Goal: Transaction & Acquisition: Purchase product/service

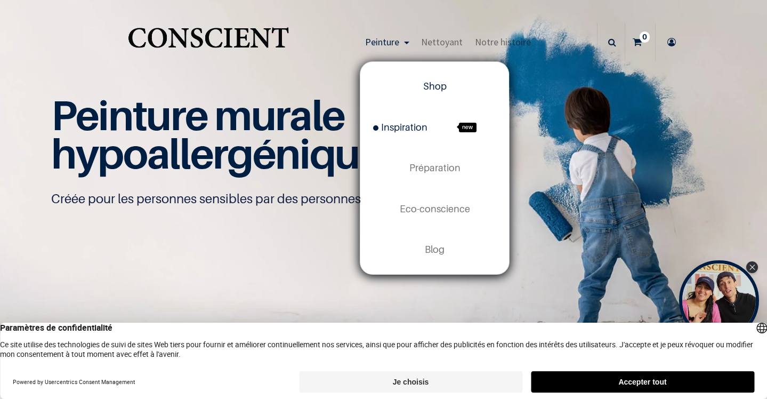
click at [400, 127] on span "Inspiration" at bounding box center [400, 127] width 54 height 11
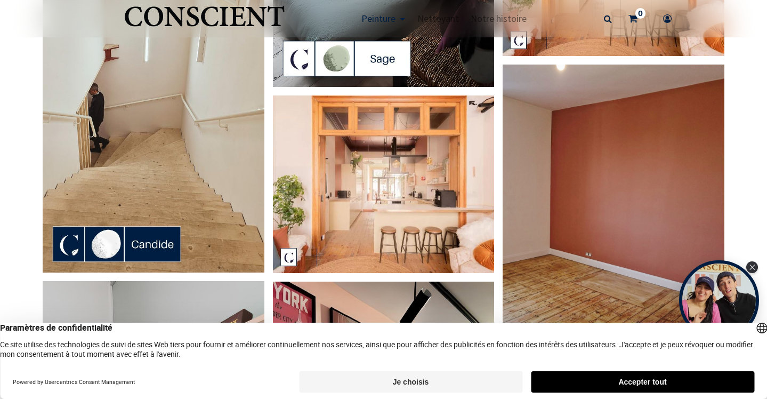
scroll to position [1388, 0]
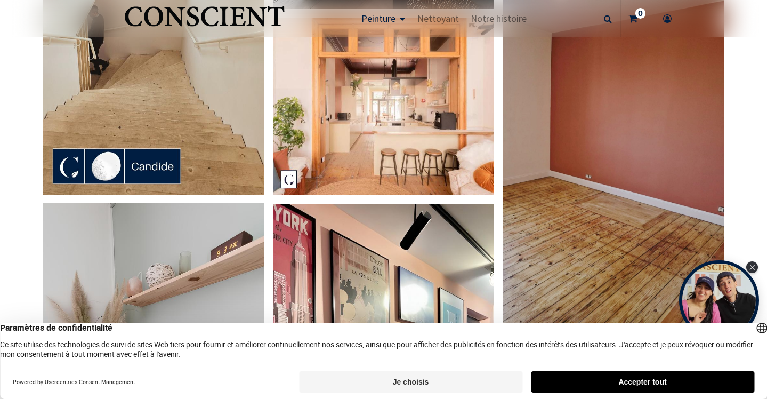
click at [576, 104] on img at bounding box center [614, 184] width 222 height 394
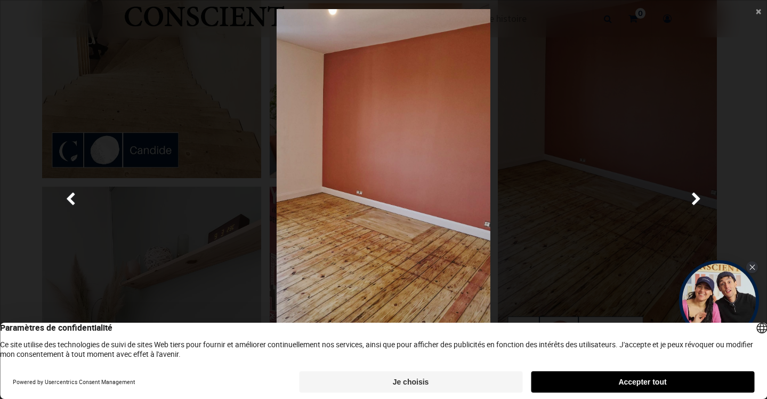
click at [394, 115] on img at bounding box center [384, 199] width 214 height 381
click at [392, 108] on img at bounding box center [384, 199] width 214 height 381
drag, startPoint x: 392, startPoint y: 108, endPoint x: 377, endPoint y: 156, distance: 50.4
click at [377, 156] on img at bounding box center [384, 199] width 214 height 381
click at [368, 192] on img at bounding box center [384, 199] width 214 height 381
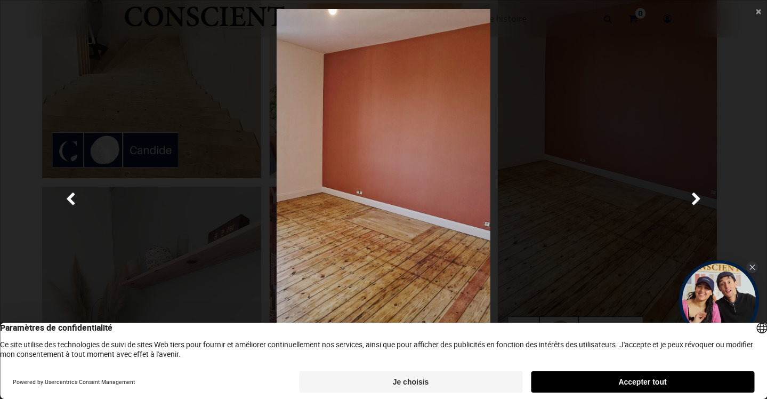
click at [373, 180] on img at bounding box center [384, 199] width 214 height 381
click at [359, 194] on img at bounding box center [384, 199] width 214 height 381
click at [374, 153] on img at bounding box center [384, 199] width 214 height 381
click at [453, 151] on img at bounding box center [384, 199] width 214 height 381
click at [596, 112] on div at bounding box center [383, 199] width 736 height 381
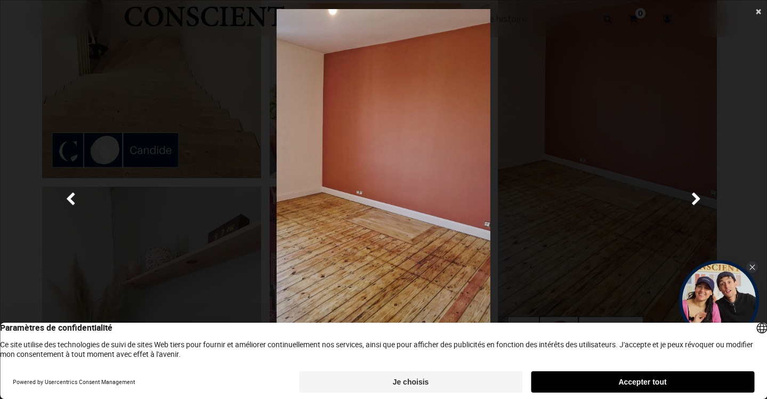
click at [760, 10] on span "×" at bounding box center [758, 11] width 5 height 14
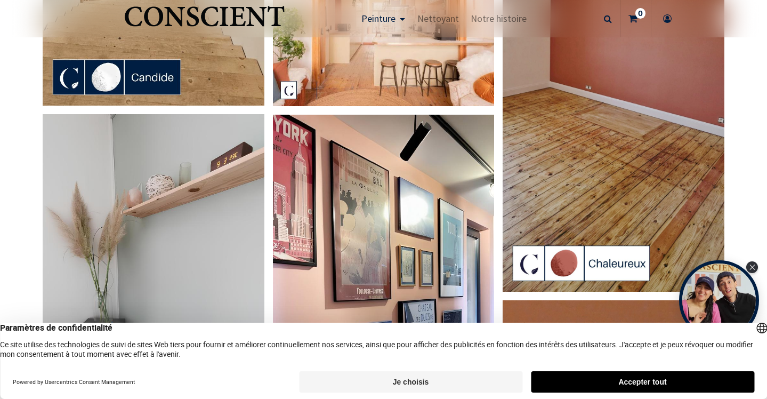
scroll to position [1478, 0]
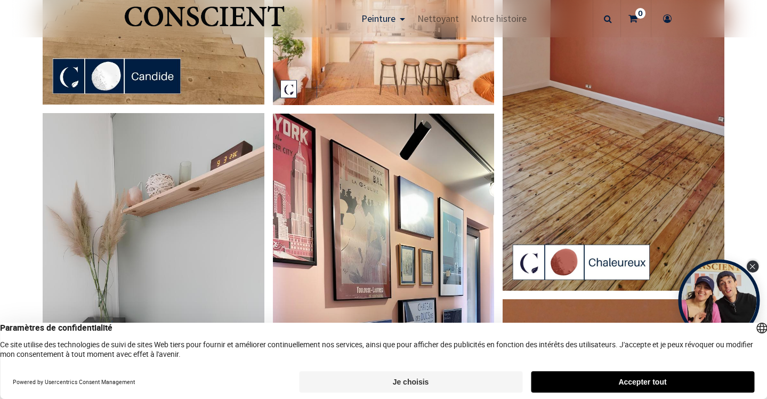
click at [749, 268] on div "Close Tolstoy widget" at bounding box center [753, 267] width 12 height 12
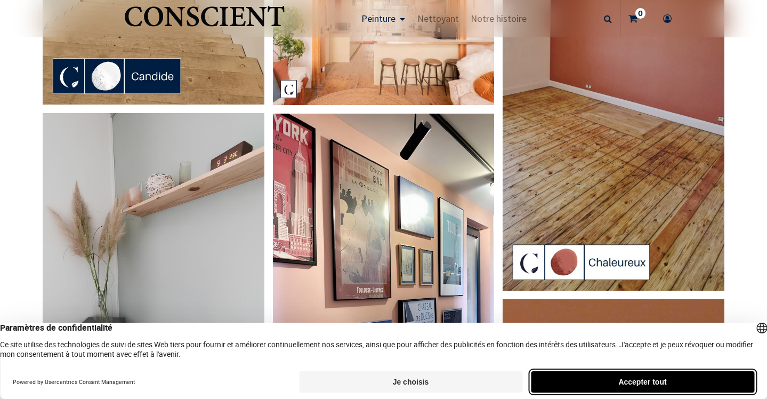
click at [560, 380] on button "Accepter tout" at bounding box center [642, 381] width 223 height 21
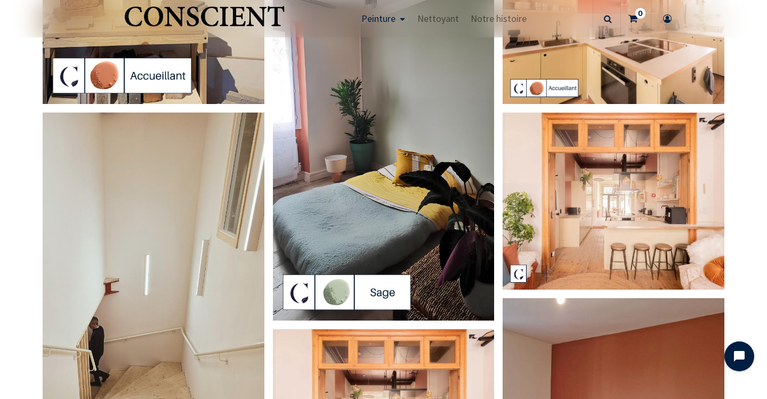
scroll to position [703, 0]
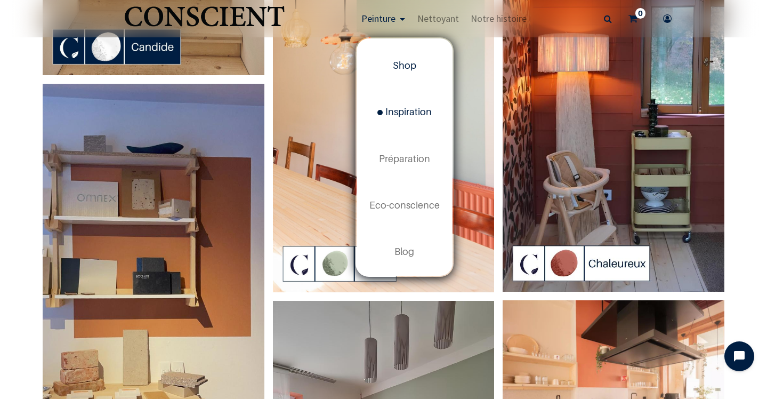
click at [400, 64] on span "Shop" at bounding box center [404, 65] width 23 height 11
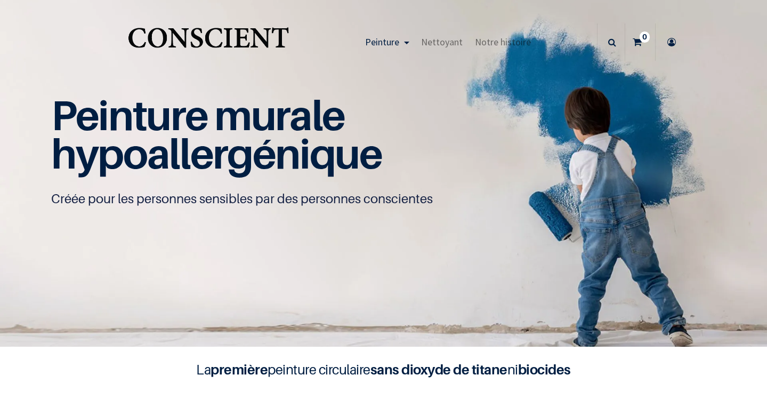
scroll to position [1, 0]
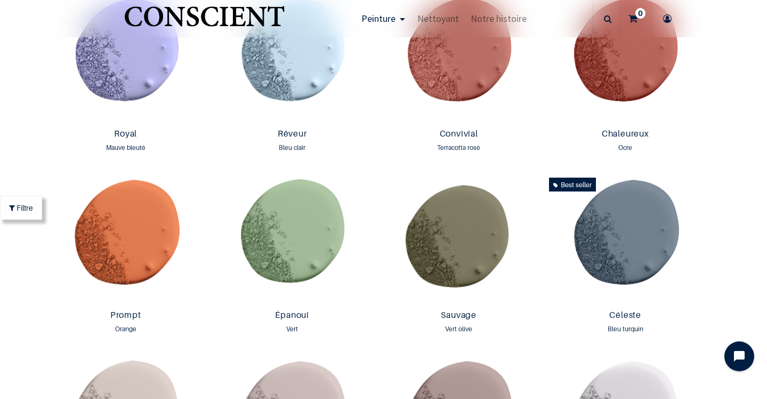
scroll to position [1155, 0]
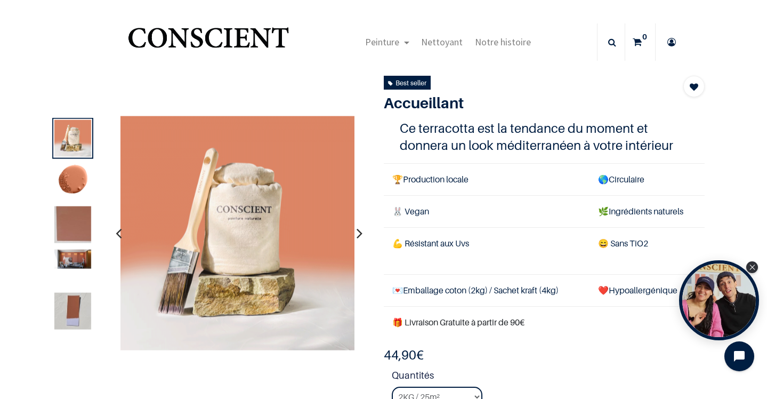
click at [80, 149] on img at bounding box center [72, 138] width 37 height 37
click at [78, 185] on img at bounding box center [72, 181] width 37 height 37
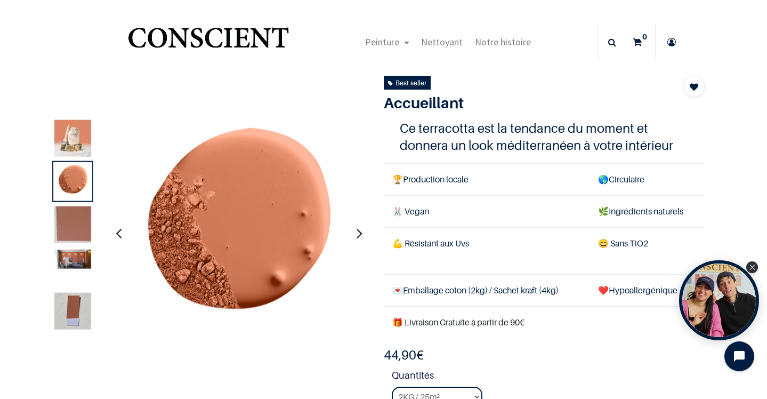
click at [74, 235] on img at bounding box center [72, 224] width 37 height 37
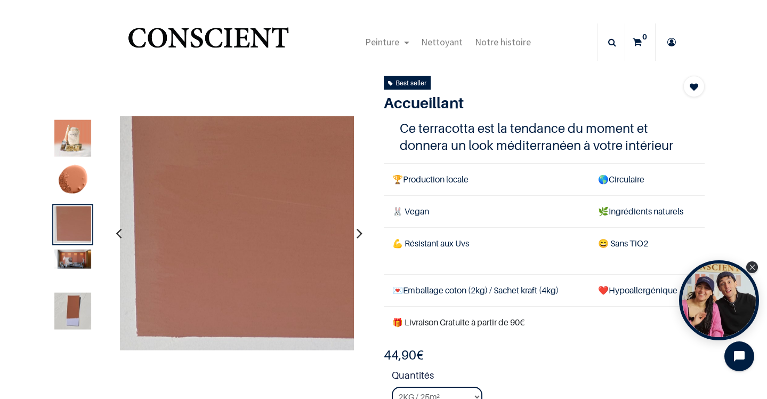
click at [79, 264] on img at bounding box center [72, 258] width 37 height 19
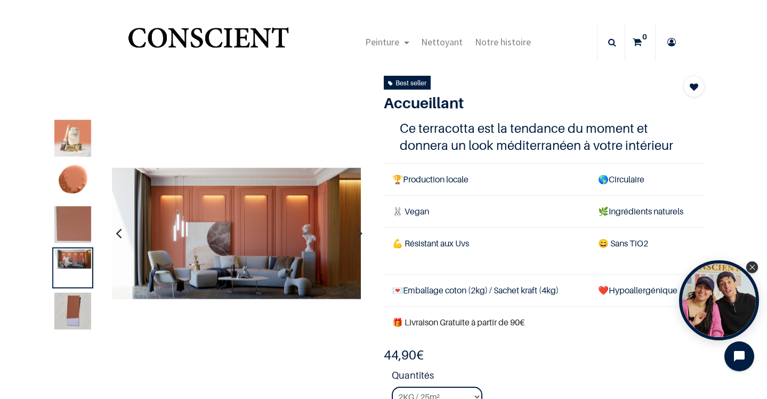
click at [74, 303] on img at bounding box center [72, 311] width 37 height 37
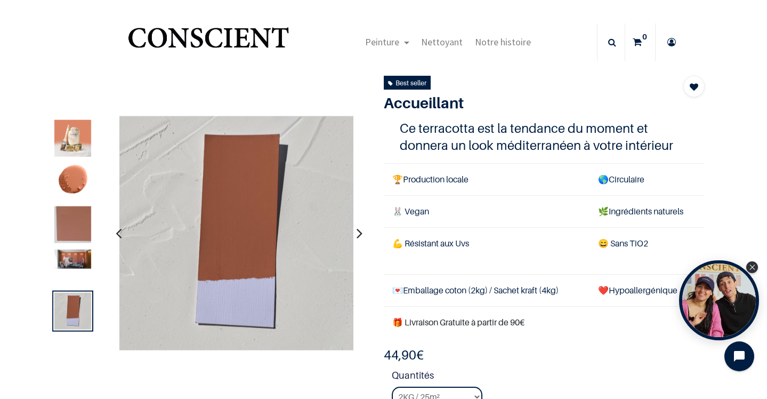
click at [79, 260] on img at bounding box center [72, 258] width 37 height 19
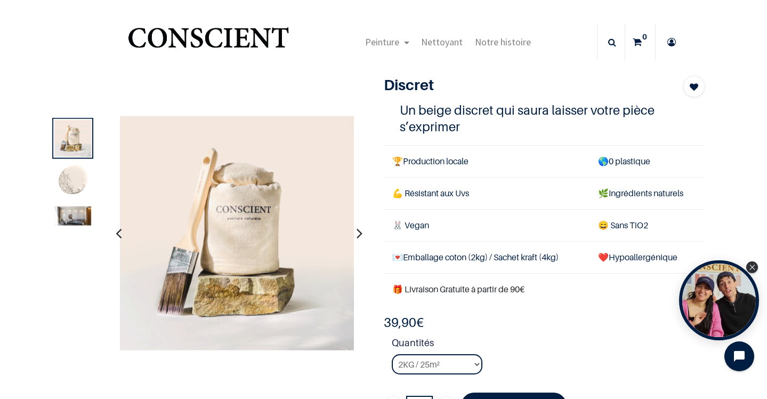
click at [82, 183] on img at bounding box center [72, 181] width 37 height 37
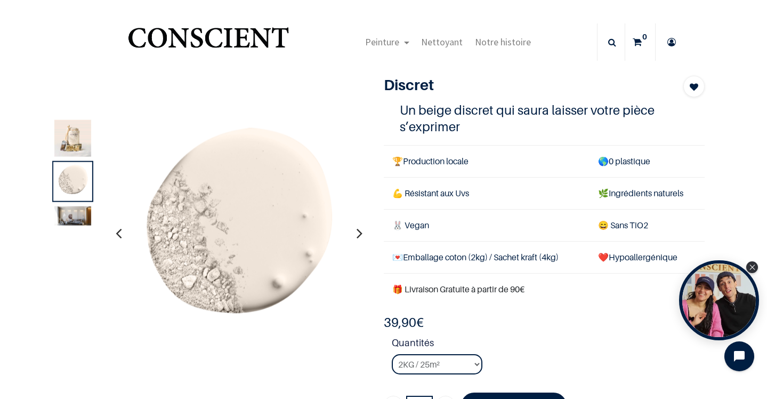
click at [79, 218] on img at bounding box center [72, 215] width 37 height 19
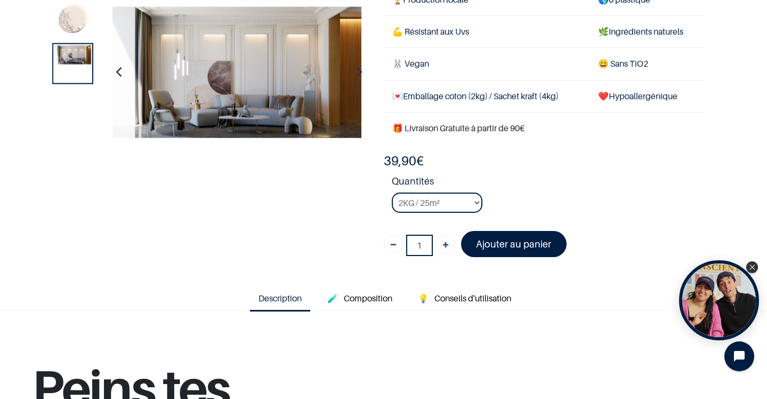
scroll to position [178, 0]
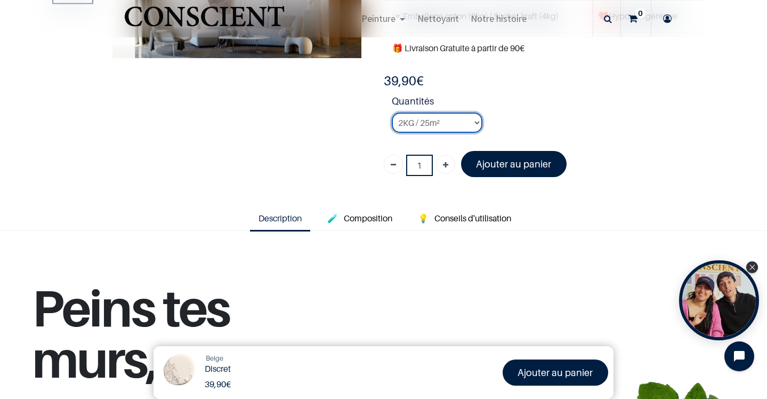
click at [473, 120] on select "2KG / 25m² 4KG / 50m² 8KG / 100m² Testeur" at bounding box center [437, 122] width 91 height 20
select select "23"
click at [392, 112] on select "2KG / 25m² 4KG / 50m² 8KG / 100m² Testeur" at bounding box center [437, 122] width 91 height 20
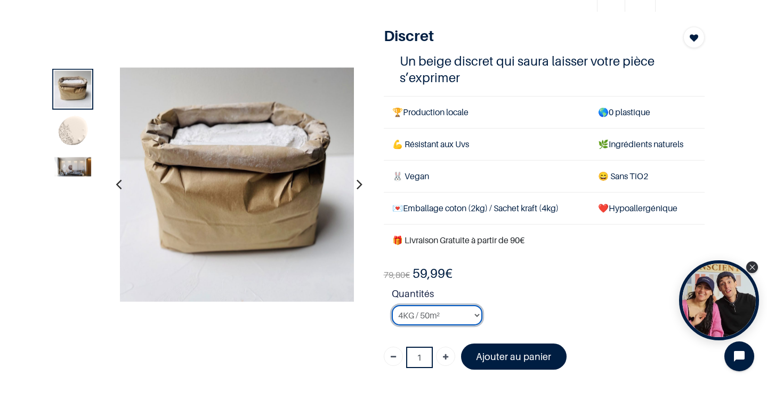
scroll to position [47, 0]
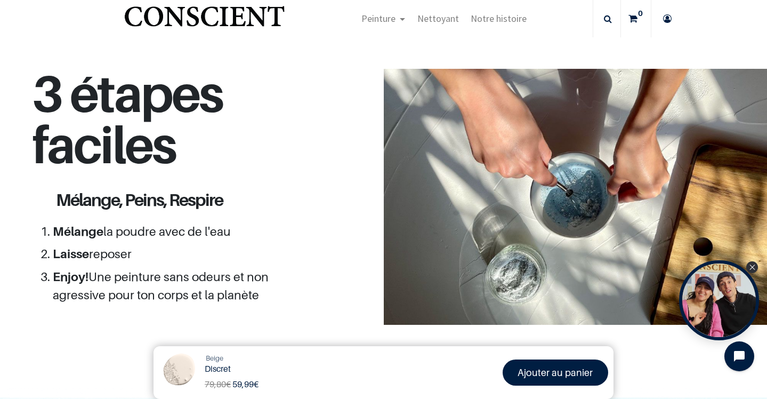
scroll to position [944, 0]
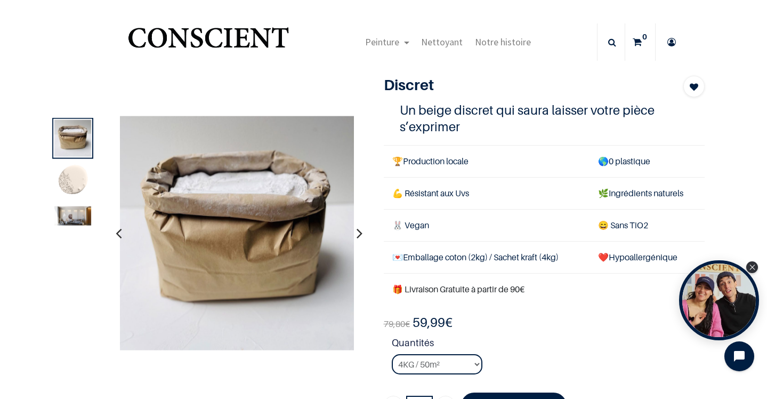
click at [64, 216] on img at bounding box center [72, 215] width 37 height 19
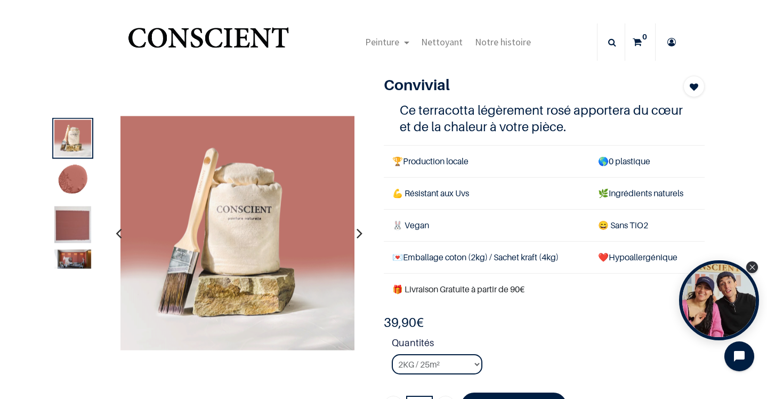
click at [81, 226] on img at bounding box center [72, 224] width 37 height 37
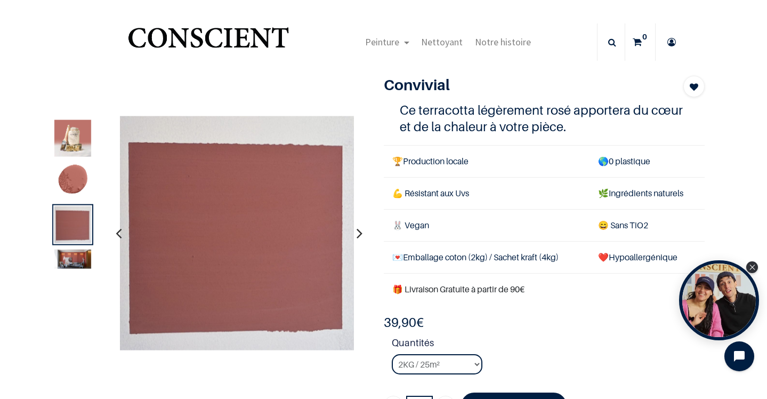
click at [76, 254] on img at bounding box center [72, 258] width 37 height 19
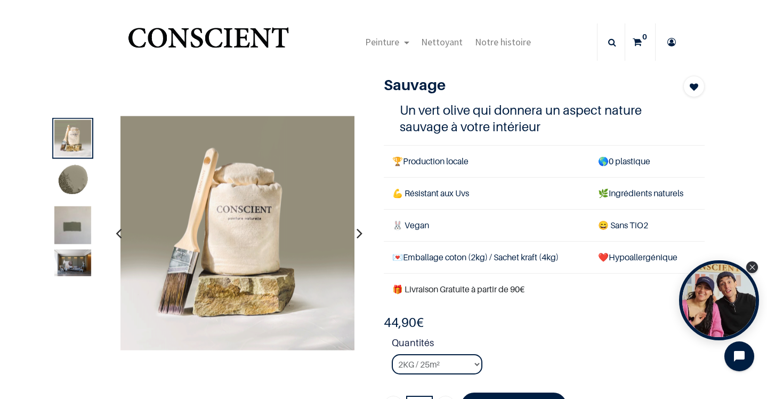
drag, startPoint x: 77, startPoint y: 264, endPoint x: 87, endPoint y: 255, distance: 13.7
click at [77, 264] on img at bounding box center [72, 262] width 37 height 27
